Goal: Communication & Community: Participate in discussion

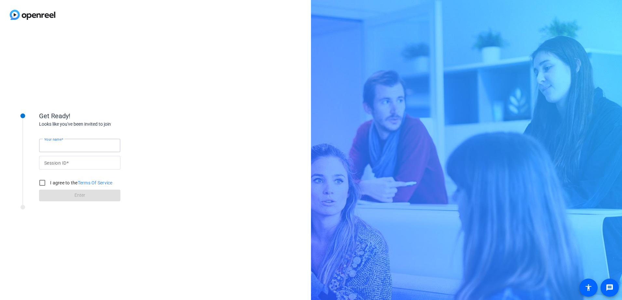
click at [95, 144] on input "Your name" at bounding box center [79, 146] width 71 height 8
type input "[PERSON_NAME]"
click at [40, 184] on input "I agree to the Terms Of Service" at bounding box center [42, 183] width 13 height 13
checkbox input "true"
click at [104, 145] on input "Your name" at bounding box center [79, 146] width 71 height 8
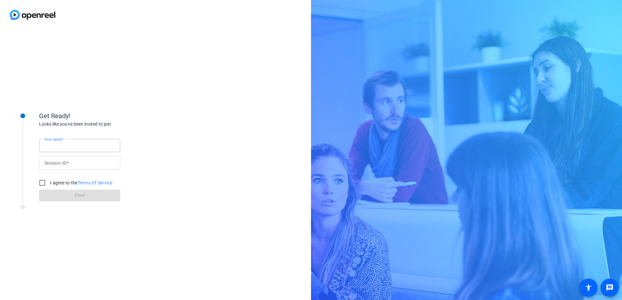
type input "[PERSON_NAME]"
click at [71, 168] on div at bounding box center [79, 163] width 71 height 14
type input "iPSV"
click at [43, 182] on input "I agree to the Terms Of Service" at bounding box center [42, 183] width 13 height 13
checkbox input "true"
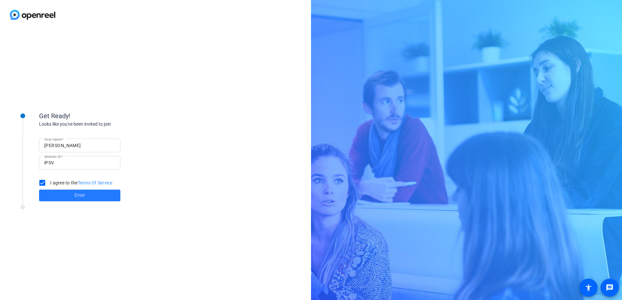
click at [70, 192] on span at bounding box center [79, 196] width 81 height 16
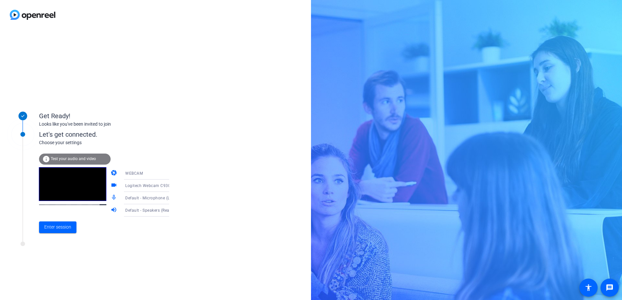
click at [87, 156] on div "info Test your audio and video" at bounding box center [75, 159] width 72 height 11
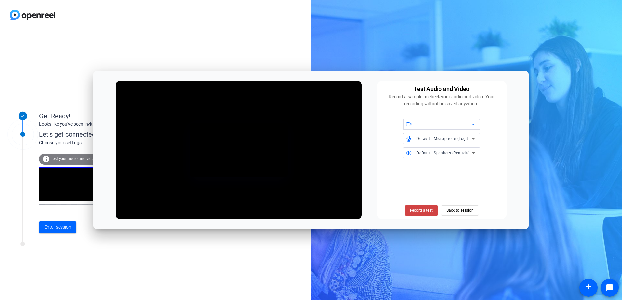
click at [454, 123] on div at bounding box center [443, 125] width 55 height 8
click at [511, 121] on div at bounding box center [311, 150] width 622 height 300
click at [464, 210] on span "Back to session" at bounding box center [459, 211] width 27 height 12
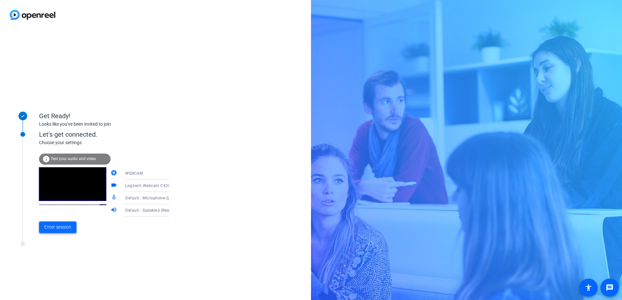
click at [59, 227] on span "Enter session" at bounding box center [57, 227] width 27 height 7
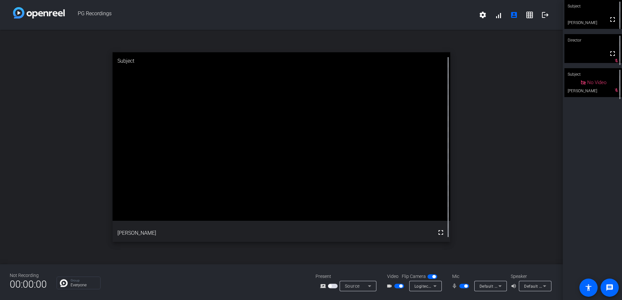
click at [251, 150] on video at bounding box center [282, 136] width 338 height 169
click at [485, 14] on mat-icon "settings" at bounding box center [483, 15] width 8 height 8
click at [498, 15] on div at bounding box center [311, 150] width 622 height 300
click at [498, 15] on span at bounding box center [498, 15] width 16 height 16
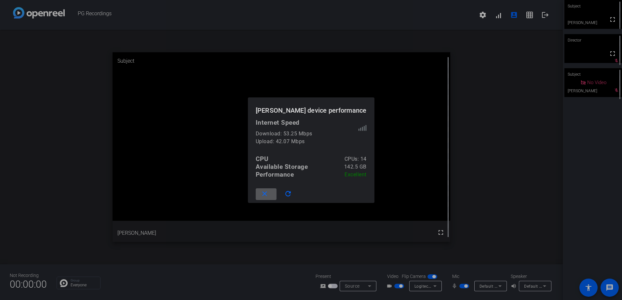
click at [276, 197] on span at bounding box center [266, 195] width 21 height 16
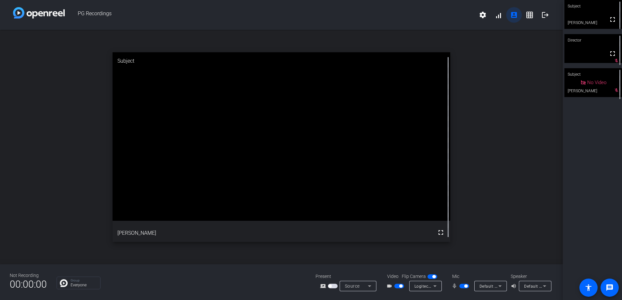
click at [515, 17] on mat-icon "account_box" at bounding box center [514, 15] width 8 height 8
click at [528, 16] on mat-icon "grid_on" at bounding box center [530, 15] width 8 height 8
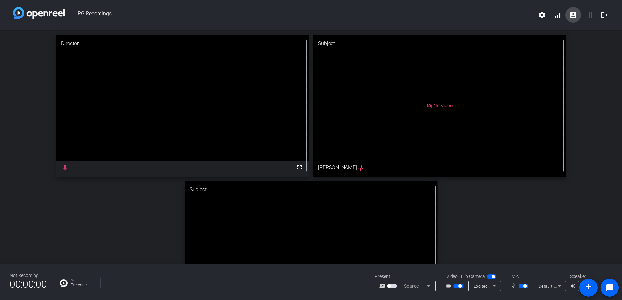
click at [571, 15] on mat-icon "account_box" at bounding box center [573, 15] width 8 height 8
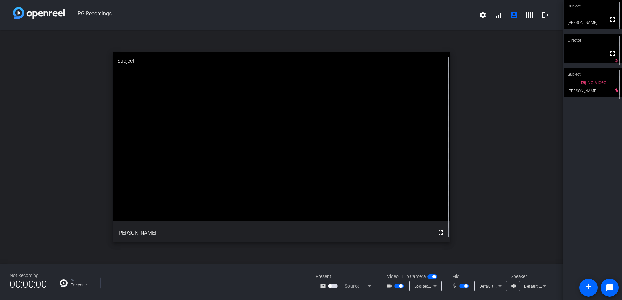
click at [28, 280] on span "00:00:00" at bounding box center [28, 285] width 37 height 16
click at [356, 288] on span "Source" at bounding box center [352, 286] width 15 height 5
click at [511, 206] on div at bounding box center [311, 150] width 622 height 300
click at [532, 285] on span "Default - Speakers (Realtek(R) Audio)" at bounding box center [559, 286] width 70 height 5
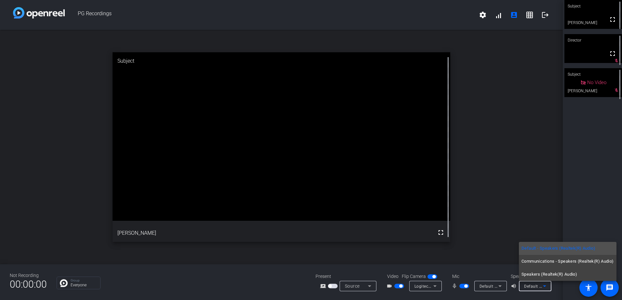
click at [538, 149] on div at bounding box center [311, 150] width 622 height 300
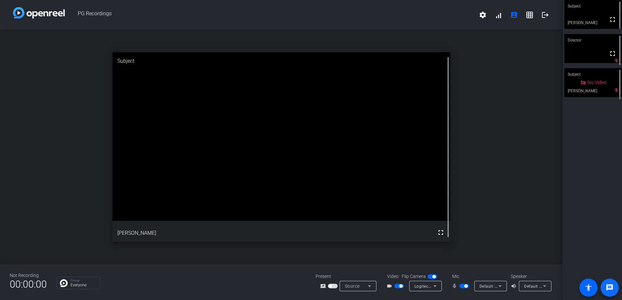
click at [614, 286] on span at bounding box center [610, 288] width 16 height 16
drag, startPoint x: 546, startPoint y: 17, endPoint x: 552, endPoint y: 26, distance: 10.5
click at [546, 17] on mat-icon "logout" at bounding box center [545, 15] width 8 height 8
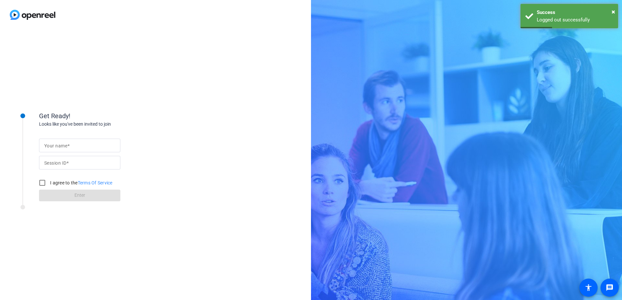
click at [98, 149] on input "Your name" at bounding box center [79, 146] width 71 height 8
type input "[PERSON_NAME]"
type input "iPSV"
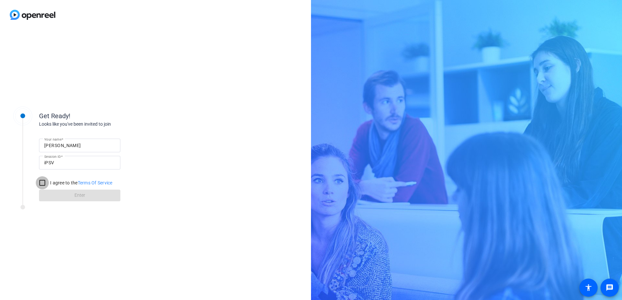
click at [43, 184] on input "I agree to the Terms Of Service" at bounding box center [42, 183] width 13 height 13
checkbox input "true"
click at [84, 197] on span "Enter" at bounding box center [79, 195] width 11 height 7
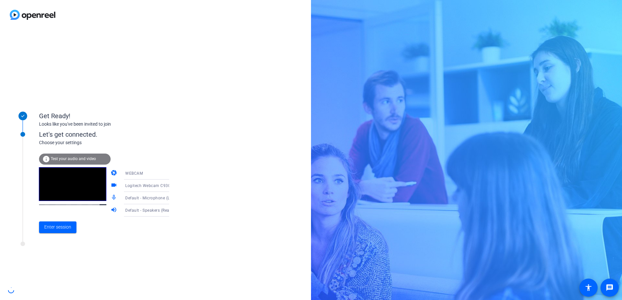
click at [88, 158] on span "Test your audio and video" at bounding box center [73, 159] width 45 height 5
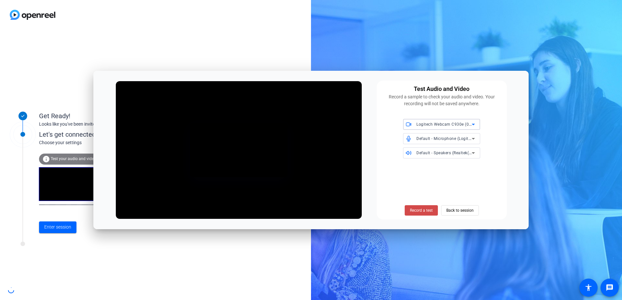
click at [424, 209] on span "Record a test" at bounding box center [421, 211] width 23 height 6
click at [411, 211] on span "Stop Testing" at bounding box center [421, 211] width 22 height 6
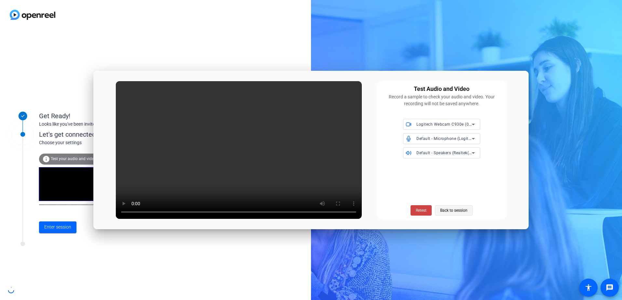
click at [450, 212] on span "Back to session" at bounding box center [453, 211] width 27 height 12
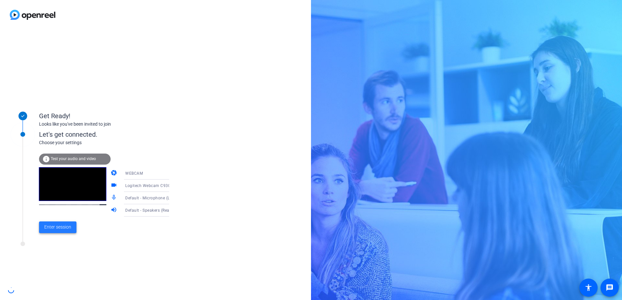
click at [66, 226] on span "Enter session" at bounding box center [57, 227] width 27 height 7
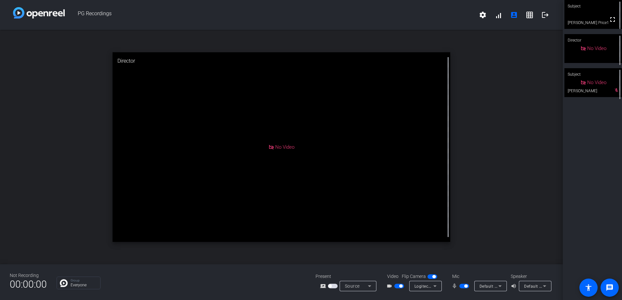
drag, startPoint x: 582, startPoint y: 207, endPoint x: 584, endPoint y: 201, distance: 6.8
click at [582, 207] on div "Subject fullscreen [PERSON_NAME] Price1 Director No Video Subject No Video [PER…" at bounding box center [592, 150] width 59 height 300
click at [590, 18] on video at bounding box center [593, 14] width 58 height 29
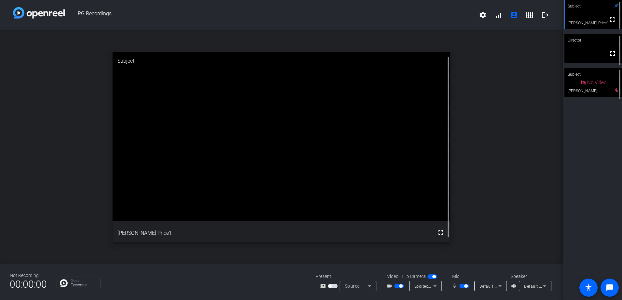
click at [463, 286] on span "button" at bounding box center [464, 286] width 10 height 5
click at [513, 287] on mat-icon "volume_up" at bounding box center [515, 287] width 8 height 8
click at [534, 287] on span "Default - Speakers (Realtek(R) Audio)" at bounding box center [559, 286] width 70 height 5
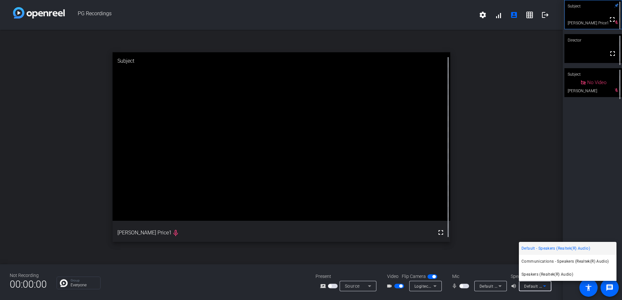
click at [482, 14] on div at bounding box center [311, 150] width 622 height 300
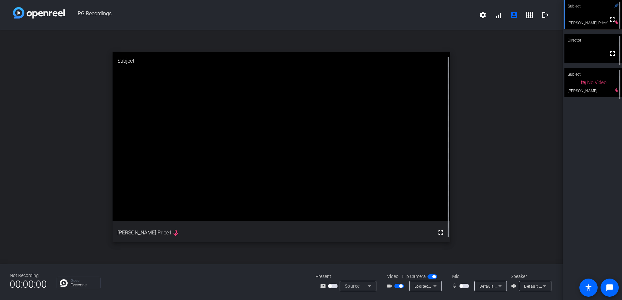
click at [581, 49] on video at bounding box center [593, 48] width 58 height 29
drag, startPoint x: 350, startPoint y: 202, endPoint x: 487, endPoint y: 198, distance: 137.3
click at [487, 198] on div "open_in_new Director fullscreen" at bounding box center [281, 147] width 563 height 235
click at [501, 128] on div "open_in_new Director fullscreen" at bounding box center [281, 147] width 563 height 235
click at [463, 287] on span "button" at bounding box center [464, 286] width 10 height 5
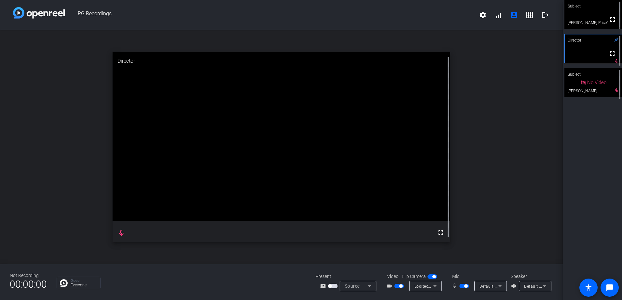
click at [462, 287] on span "button" at bounding box center [464, 286] width 10 height 5
click at [464, 285] on span "button" at bounding box center [464, 286] width 10 height 5
click at [464, 286] on span "button" at bounding box center [465, 286] width 3 height 3
click at [463, 285] on span "button" at bounding box center [464, 286] width 10 height 5
